Goal: Task Accomplishment & Management: Use online tool/utility

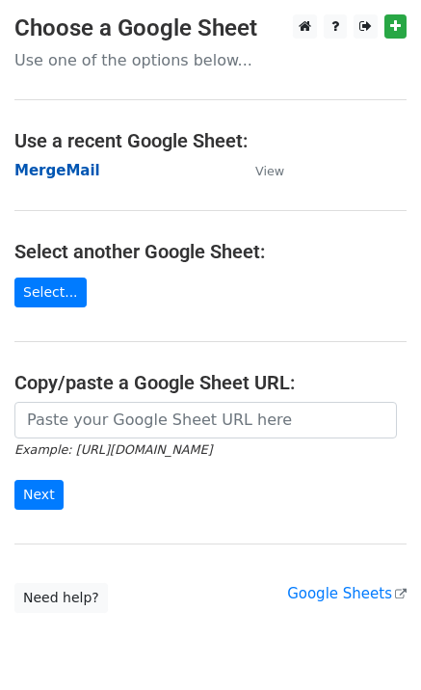
click at [71, 178] on strong "MergeMail" at bounding box center [57, 170] width 86 height 17
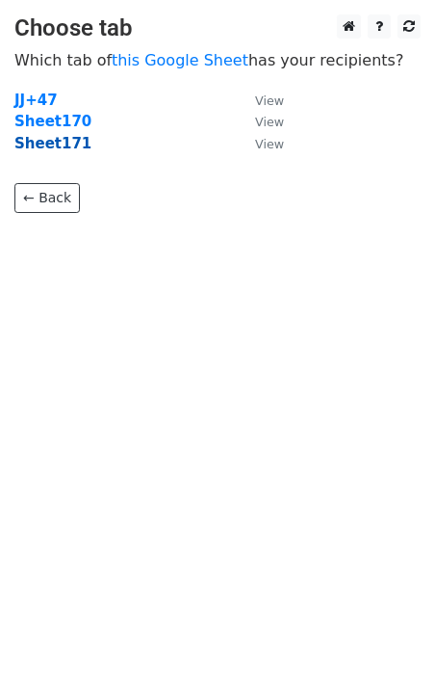
click at [57, 151] on strong "Sheet171" at bounding box center [52, 143] width 77 height 17
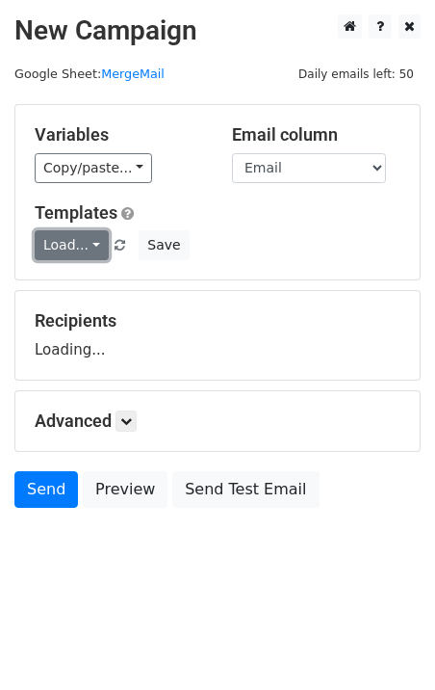
click at [69, 242] on link "Load..." at bounding box center [72, 245] width 74 height 30
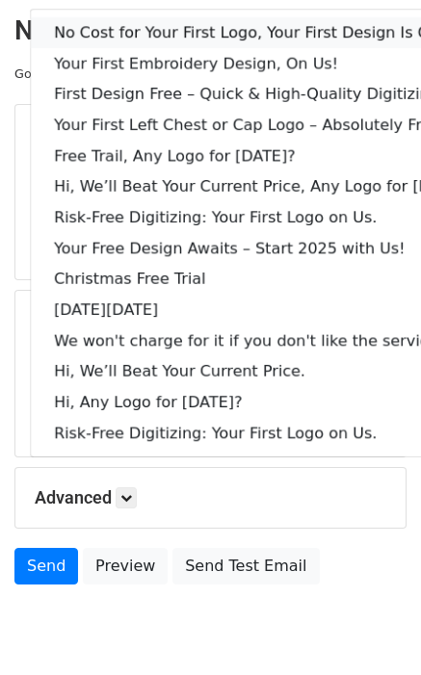
click at [192, 38] on link "No Cost for Your First Logo, Your First Design Is On Us!" at bounding box center [263, 32] width 465 height 31
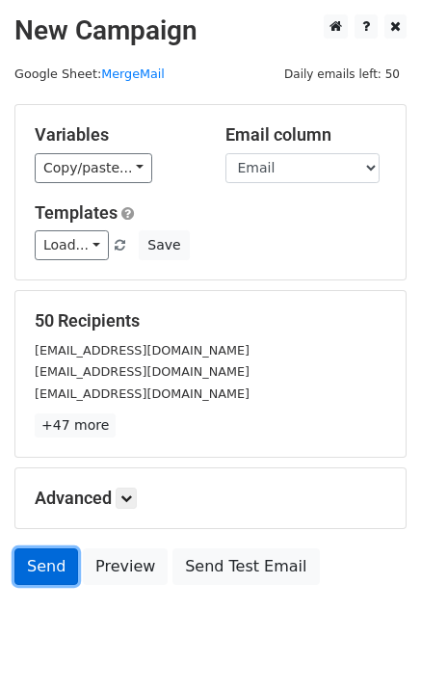
click at [40, 565] on link "Send" at bounding box center [46, 566] width 64 height 37
